Goal: Transaction & Acquisition: Purchase product/service

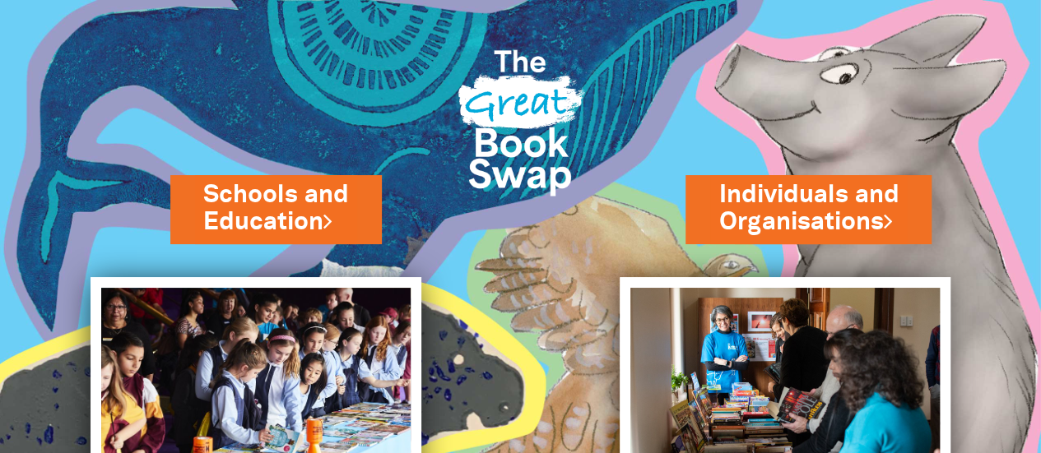
click at [847, 191] on link "Individuals and Organisations" at bounding box center [808, 209] width 180 height 61
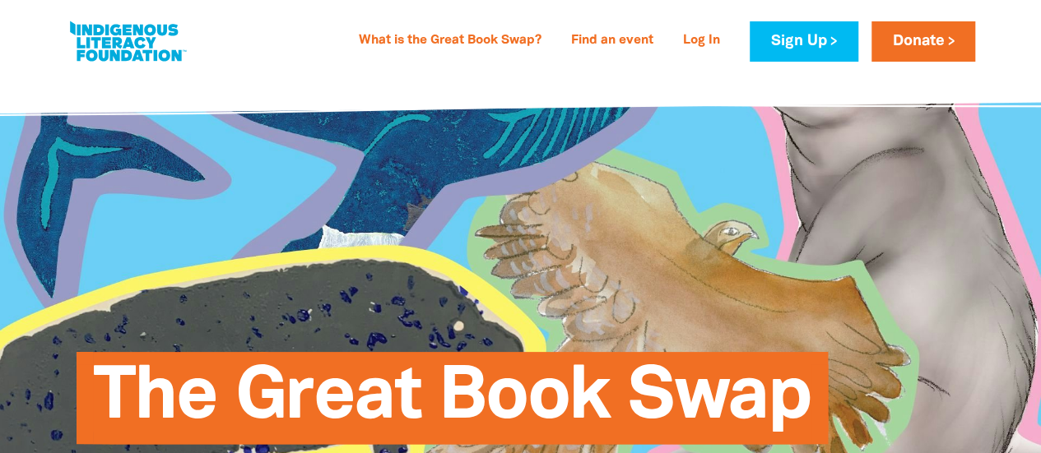
type input "[PERSON_NAME][EMAIL_ADDRESS][PERSON_NAME][DOMAIN_NAME]"
click at [709, 42] on link "Log In" at bounding box center [701, 41] width 57 height 26
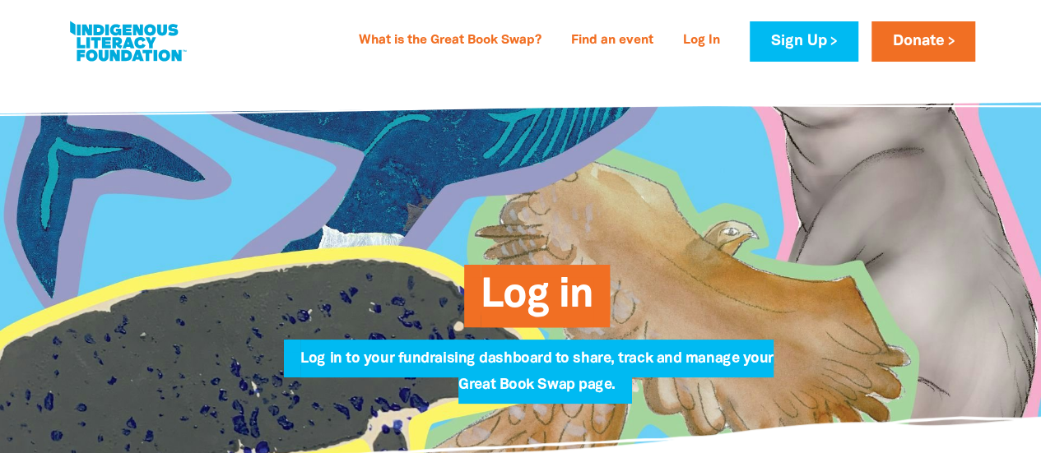
type input "[PERSON_NAME][EMAIL_ADDRESS][PERSON_NAME][DOMAIN_NAME]"
click at [690, 44] on link "Log In" at bounding box center [701, 41] width 57 height 26
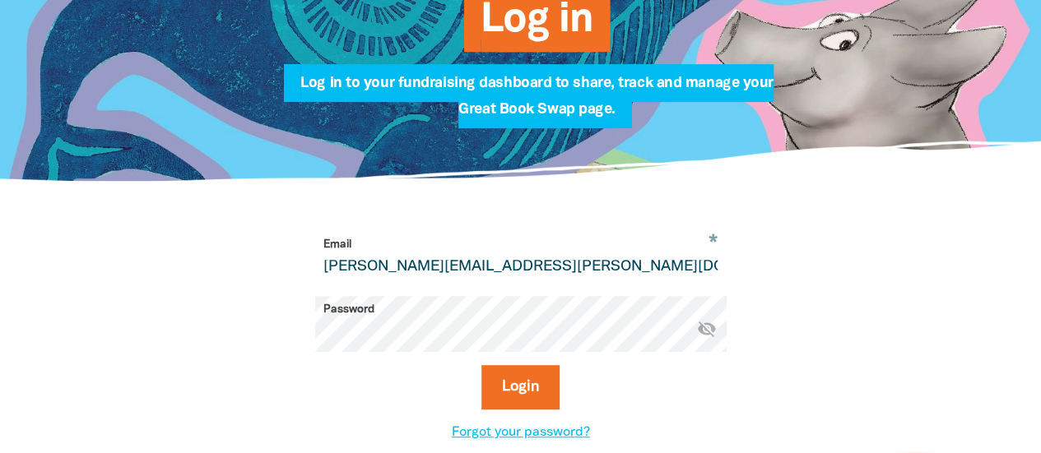
scroll to position [329, 0]
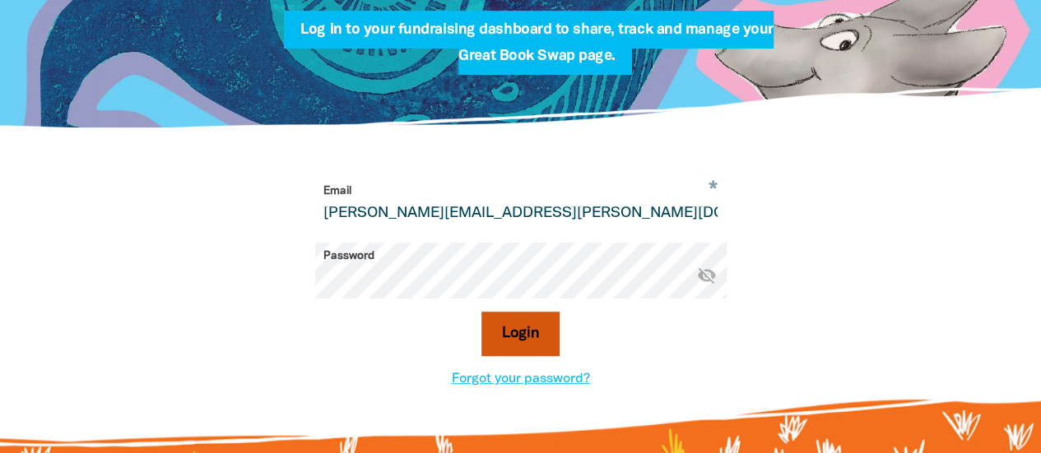
click at [541, 327] on button "Login" at bounding box center [520, 334] width 78 height 44
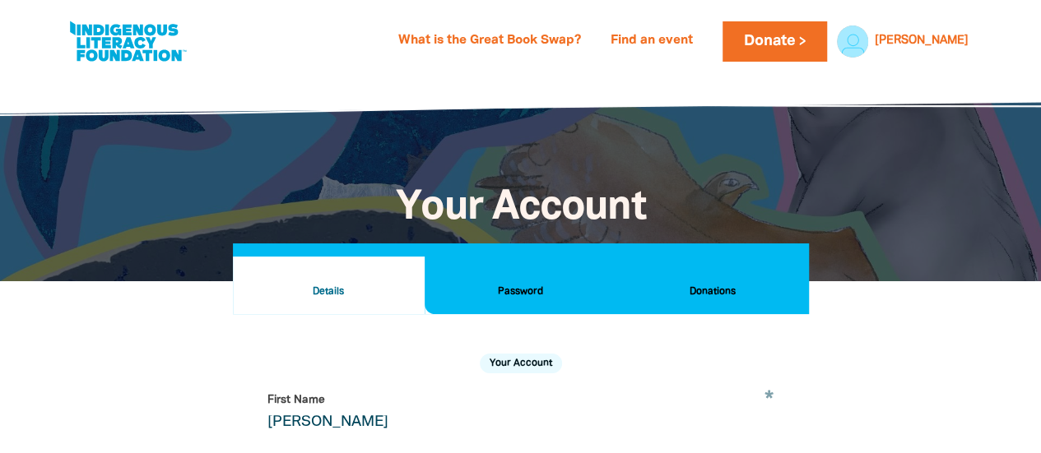
click at [698, 284] on h2 "Donations" at bounding box center [712, 292] width 165 height 18
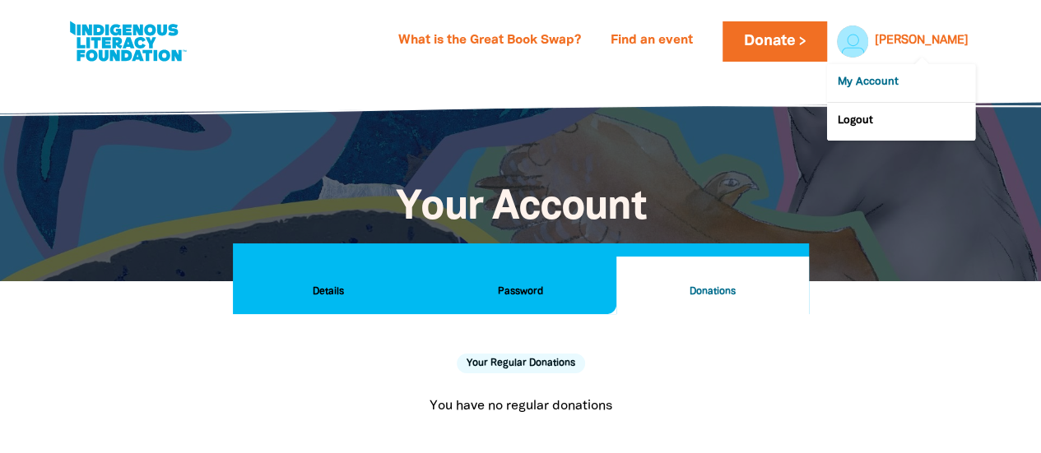
click at [910, 84] on link "My Account" at bounding box center [901, 83] width 148 height 38
click at [818, 34] on link "Donate" at bounding box center [775, 41] width 104 height 40
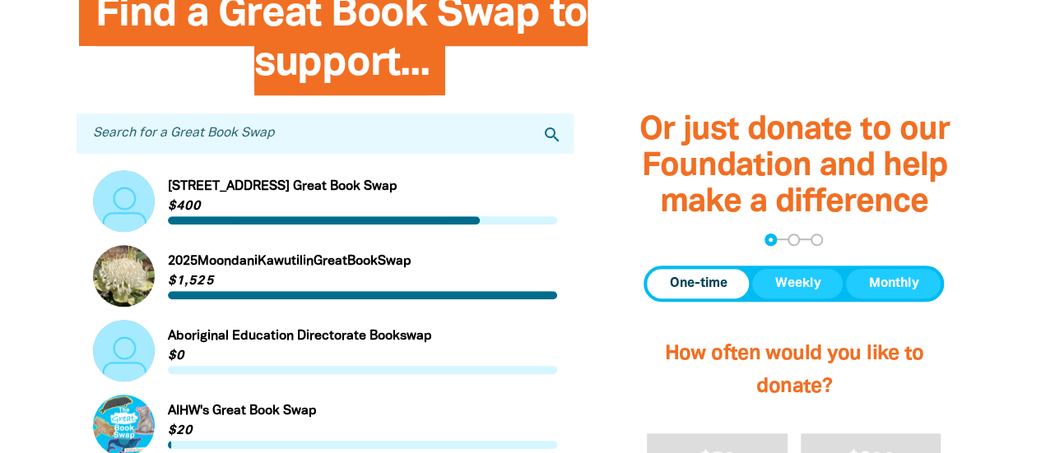
scroll to position [509, 0]
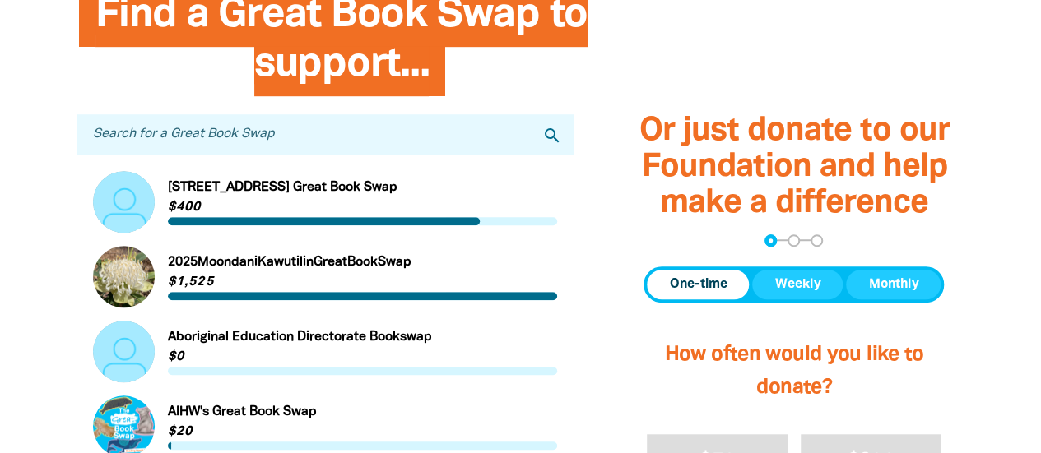
click at [383, 127] on input "Search for a Great Book Swap" at bounding box center [326, 134] width 498 height 40
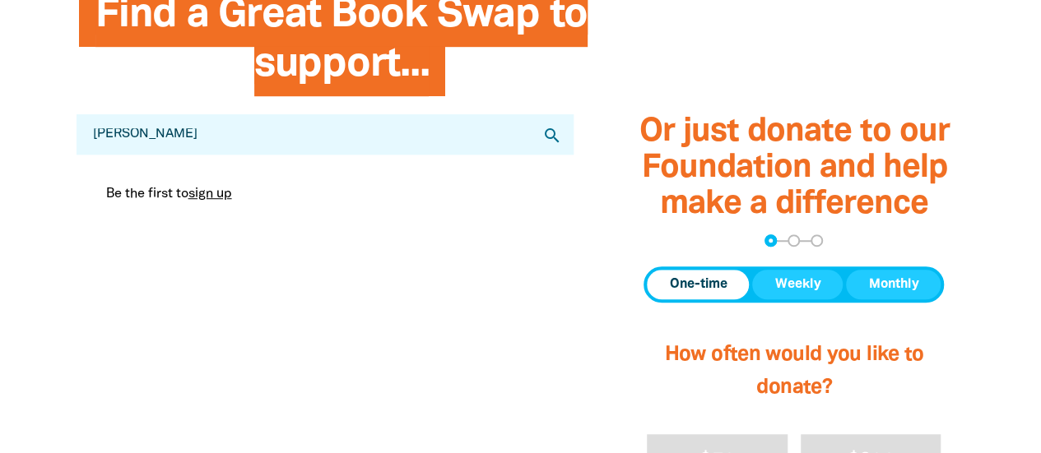
type input "[PERSON_NAME]"
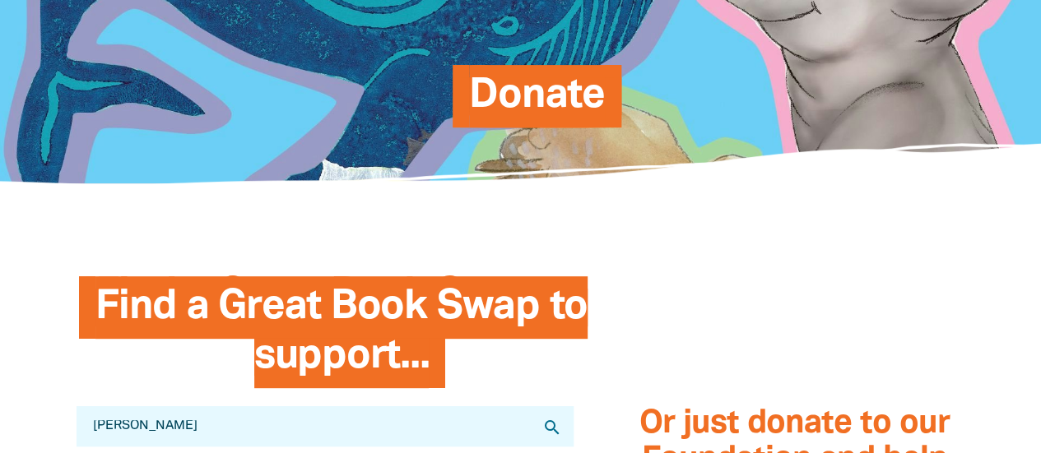
scroll to position [0, 0]
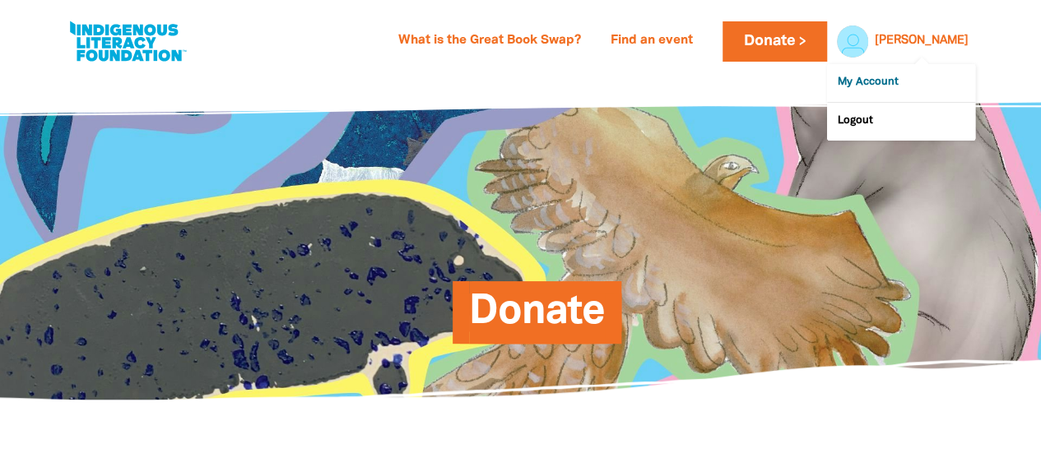
click at [885, 78] on link "My Account" at bounding box center [901, 83] width 148 height 38
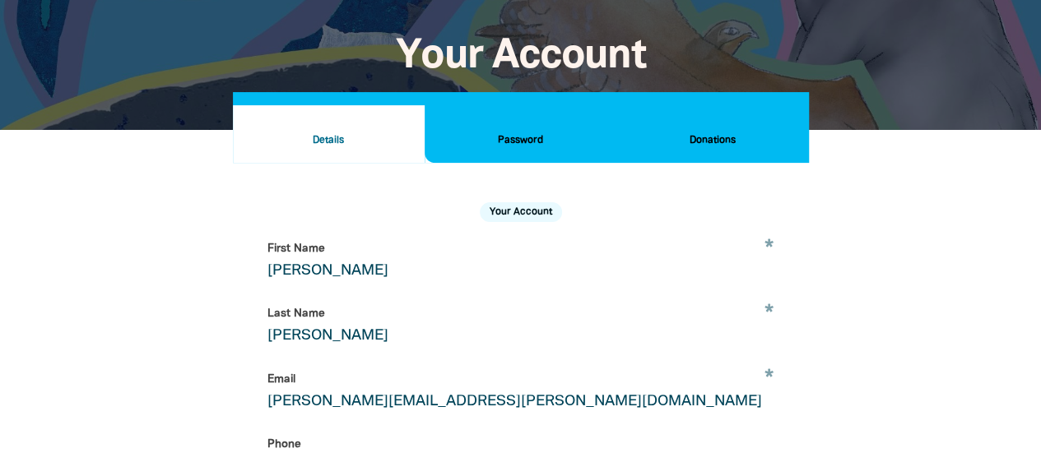
scroll to position [83, 0]
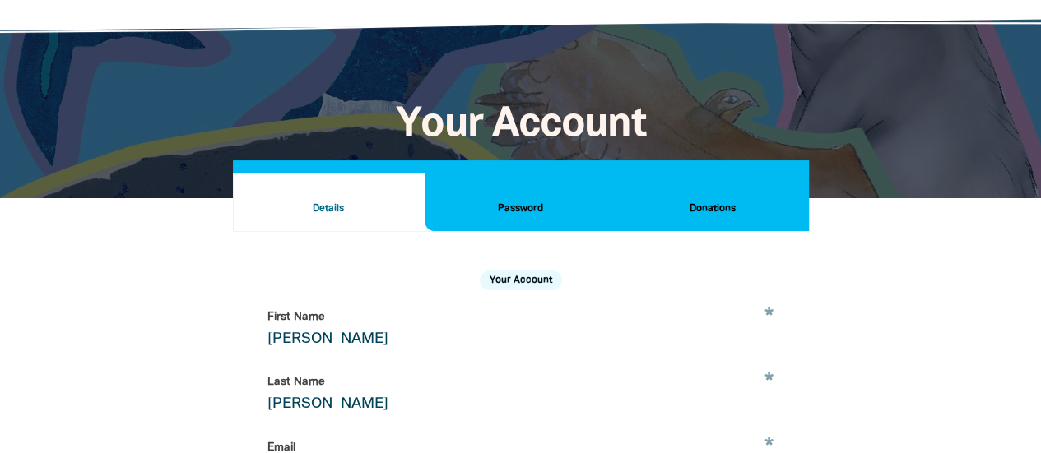
click at [699, 215] on h2 "Donations" at bounding box center [712, 209] width 165 height 18
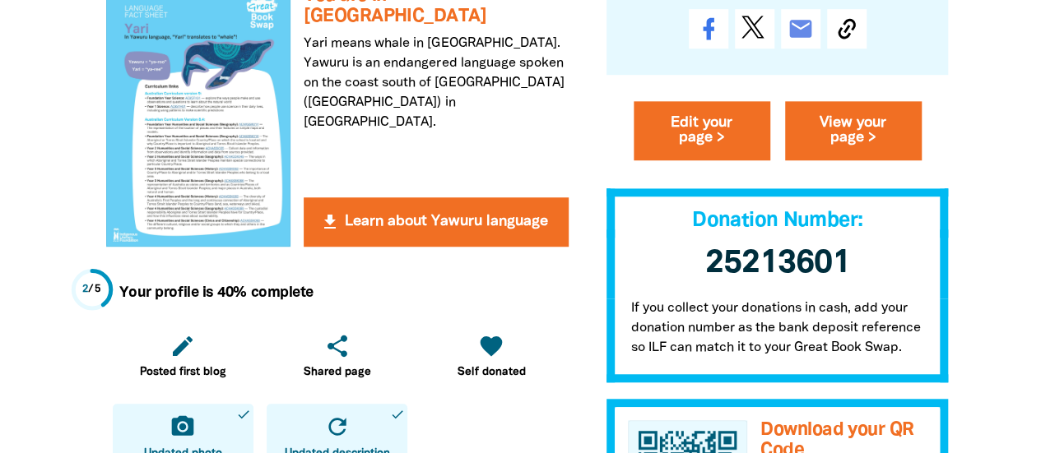
scroll to position [507, 0]
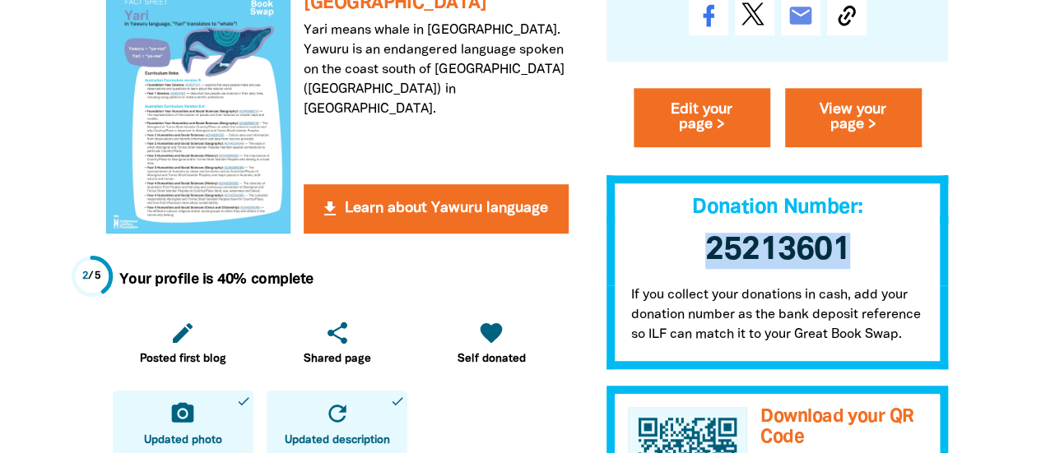
drag, startPoint x: 710, startPoint y: 254, endPoint x: 884, endPoint y: 274, distance: 174.8
click at [884, 274] on h3 "25213601 ﻿" at bounding box center [777, 251] width 342 height 69
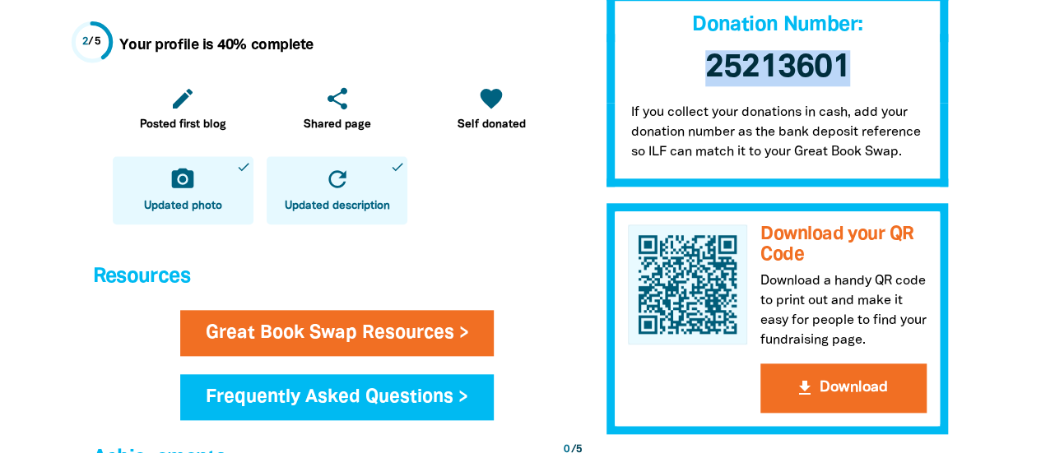
scroll to position [742, 0]
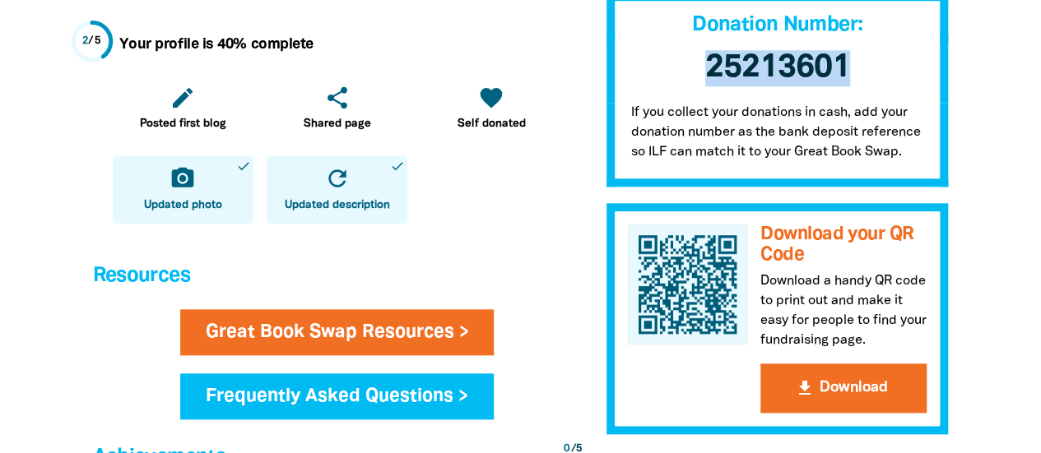
copy span "25213601"
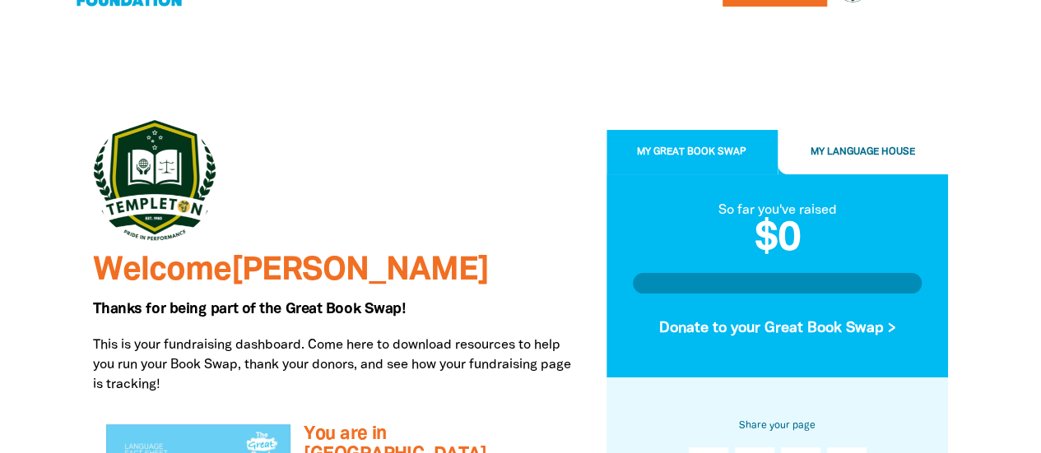
scroll to position [10, 0]
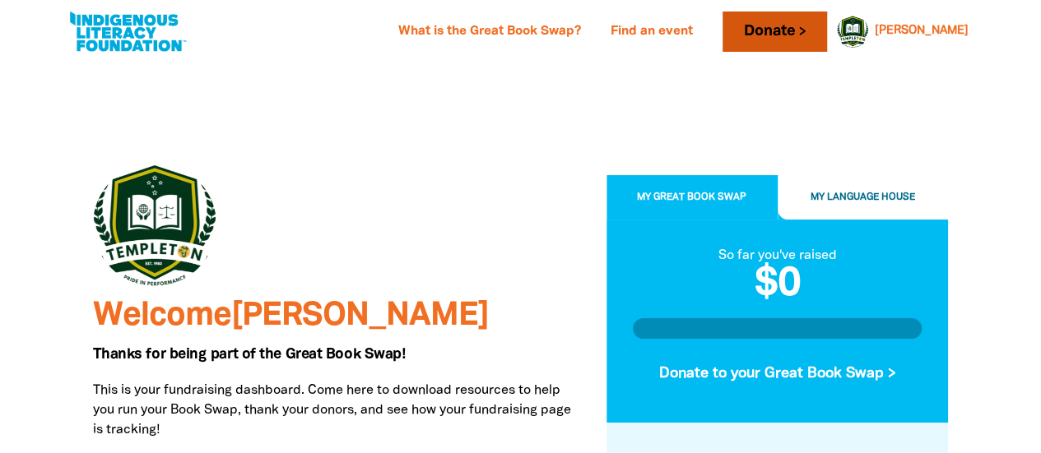
click at [825, 21] on link "Donate" at bounding box center [775, 32] width 104 height 40
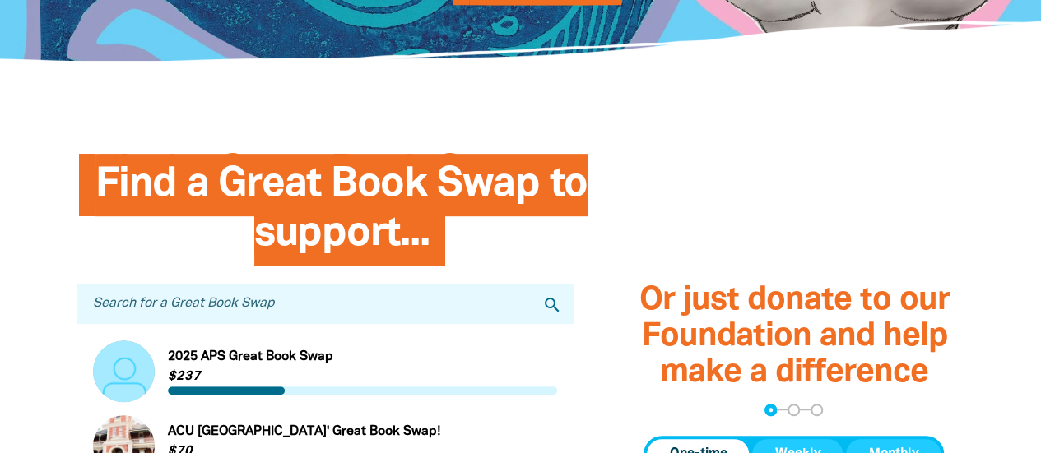
scroll to position [345, 0]
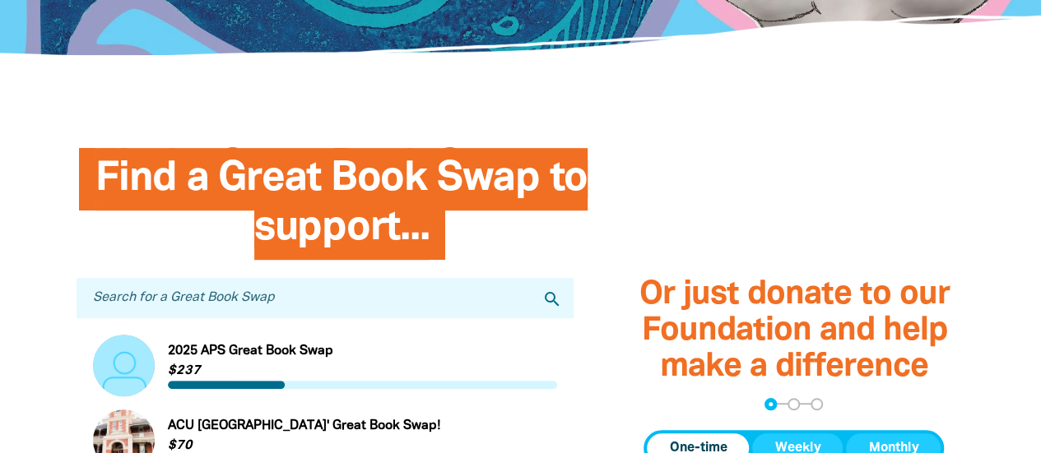
click at [209, 303] on input "Search for a Great Book Swap" at bounding box center [326, 298] width 498 height 40
type input "[PERSON_NAME]"
click at [552, 304] on icon "search" at bounding box center [551, 300] width 20 height 20
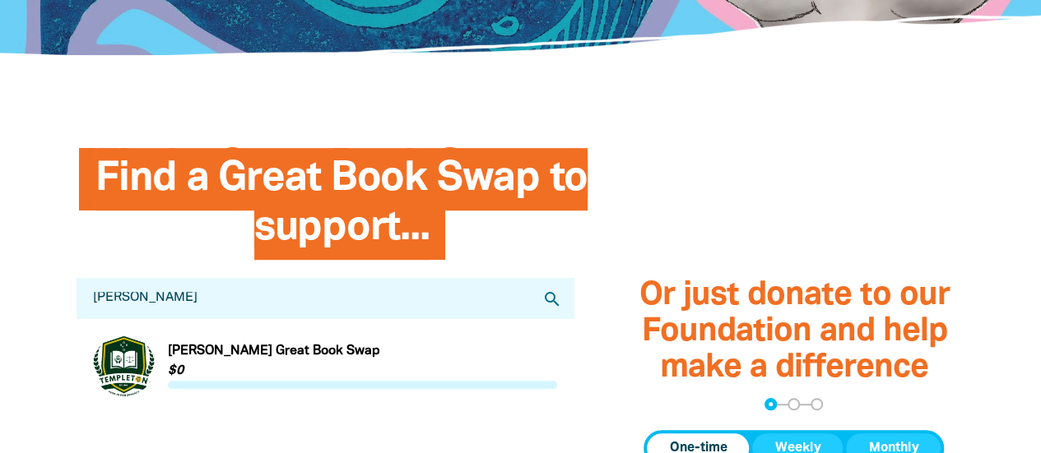
click at [281, 361] on link "Link to Templeton's Great Book Swap" at bounding box center [325, 366] width 465 height 62
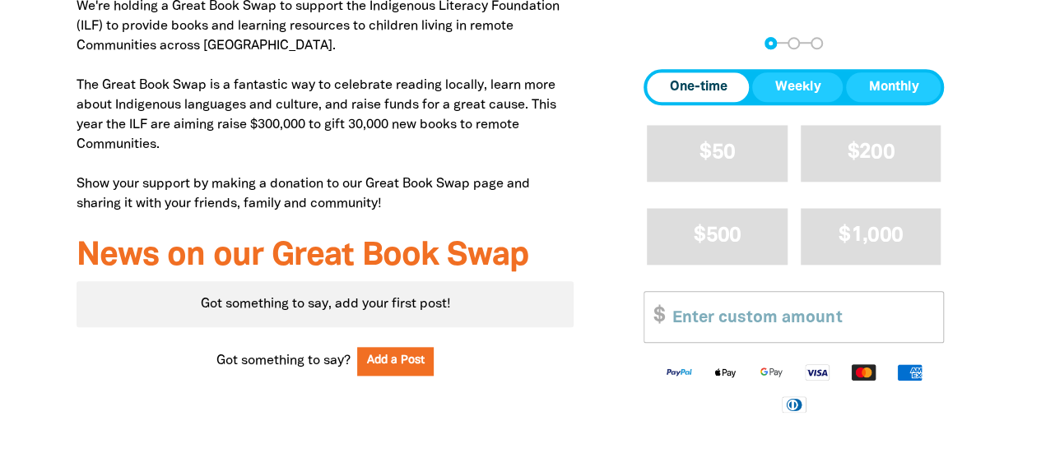
scroll to position [712, 0]
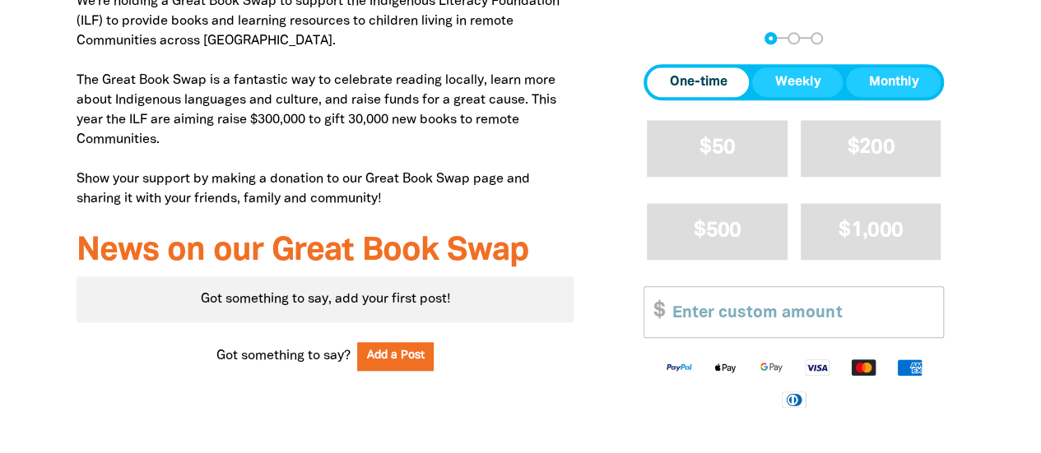
click at [719, 319] on input "Other Amount" at bounding box center [802, 312] width 282 height 50
click at [755, 320] on input "Other Amount" at bounding box center [802, 312] width 282 height 50
type input "1"
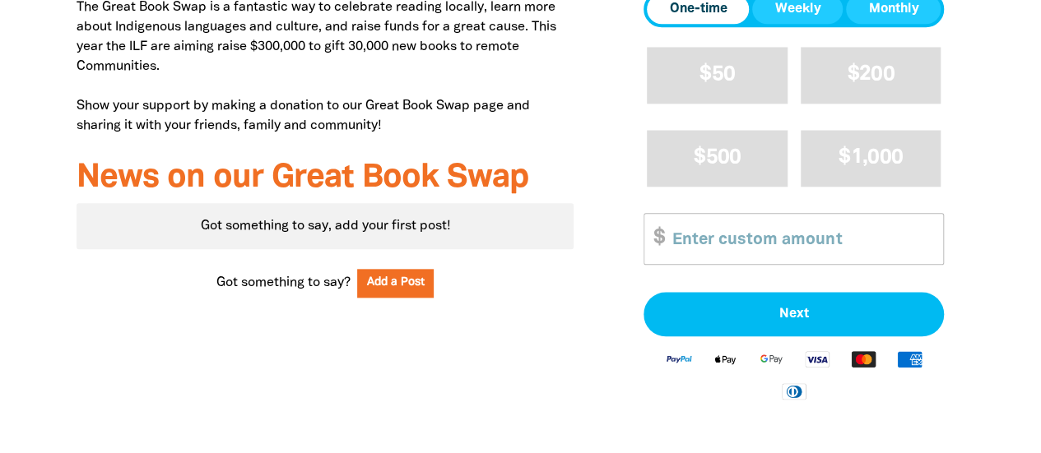
scroll to position [407, 0]
